Goal: Task Accomplishment & Management: Use online tool/utility

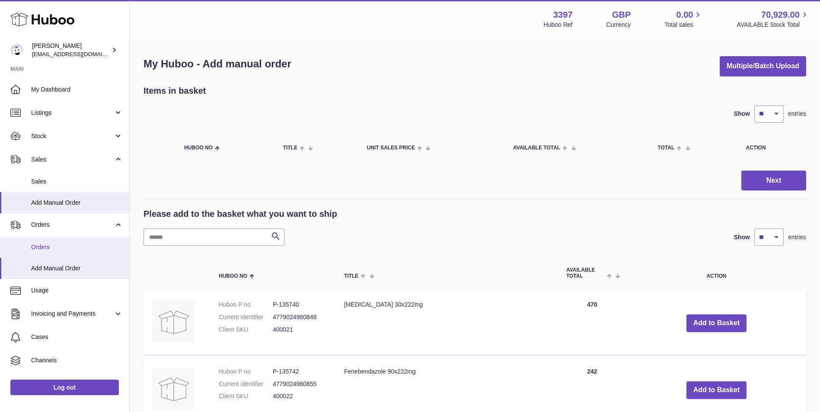
click at [58, 241] on span "Orders" at bounding box center [77, 247] width 92 height 8
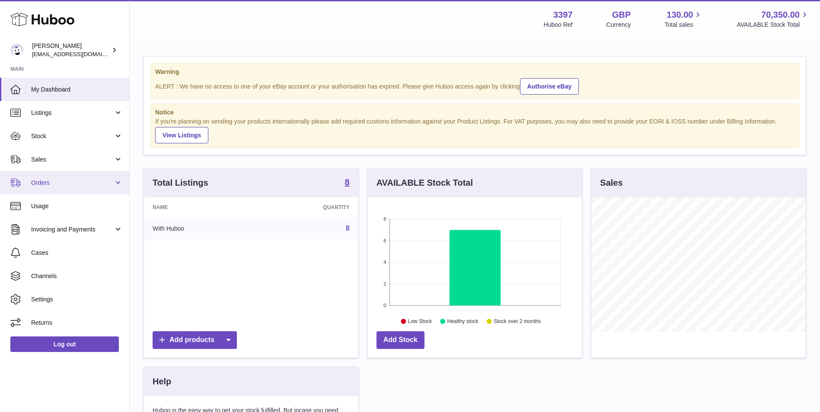
click at [88, 185] on span "Orders" at bounding box center [72, 183] width 83 height 8
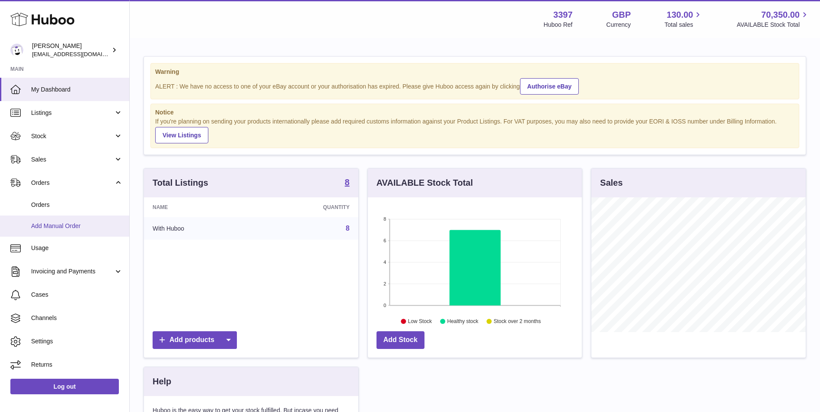
click at [55, 223] on span "Add Manual Order" at bounding box center [77, 226] width 92 height 8
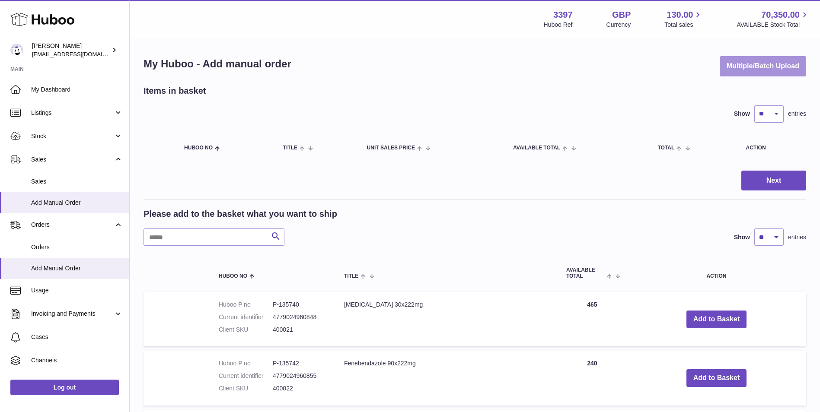
click at [752, 67] on button "Multiple/Batch Upload" at bounding box center [762, 66] width 86 height 20
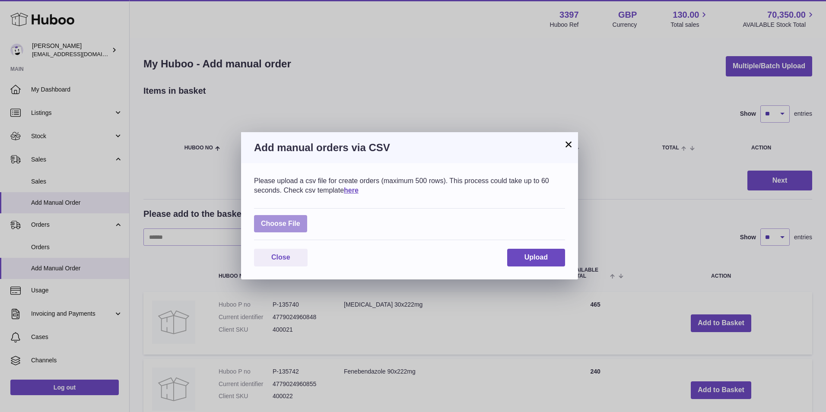
click at [282, 220] on label at bounding box center [280, 224] width 53 height 18
click at [300, 220] on input "file" at bounding box center [300, 219] width 0 height 0
type input "**********"
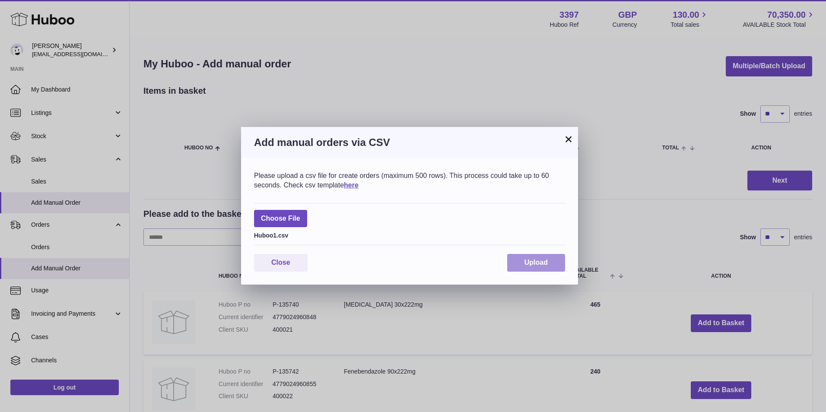
click at [537, 266] on span "Upload" at bounding box center [536, 262] width 23 height 7
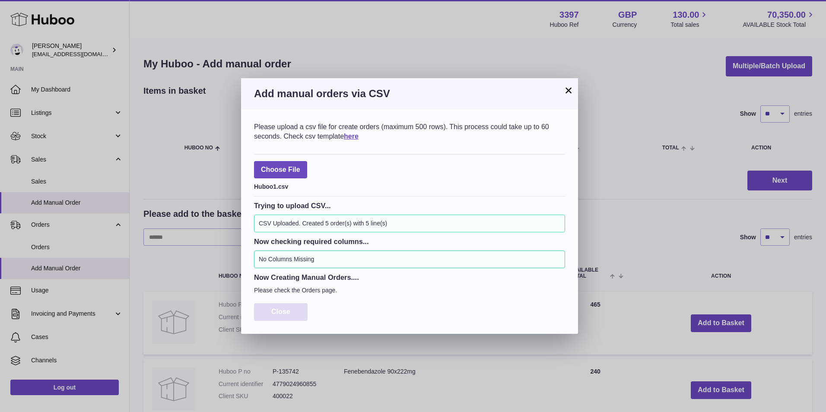
click at [284, 309] on span "Close" at bounding box center [280, 311] width 19 height 7
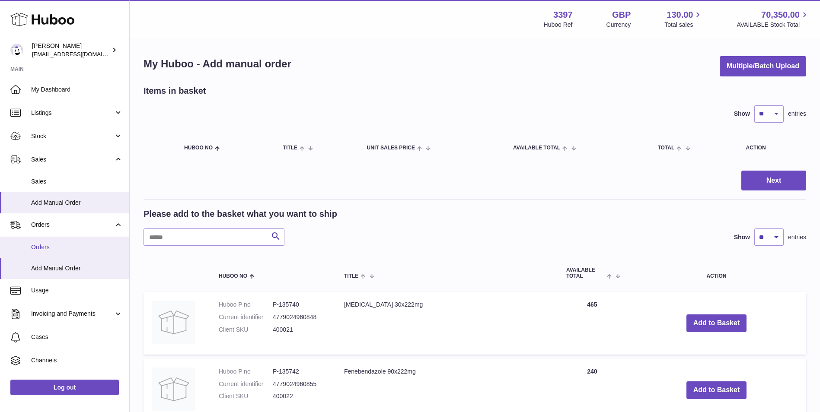
click at [64, 245] on span "Orders" at bounding box center [77, 247] width 92 height 8
